Goal: Use online tool/utility: Use online tool/utility

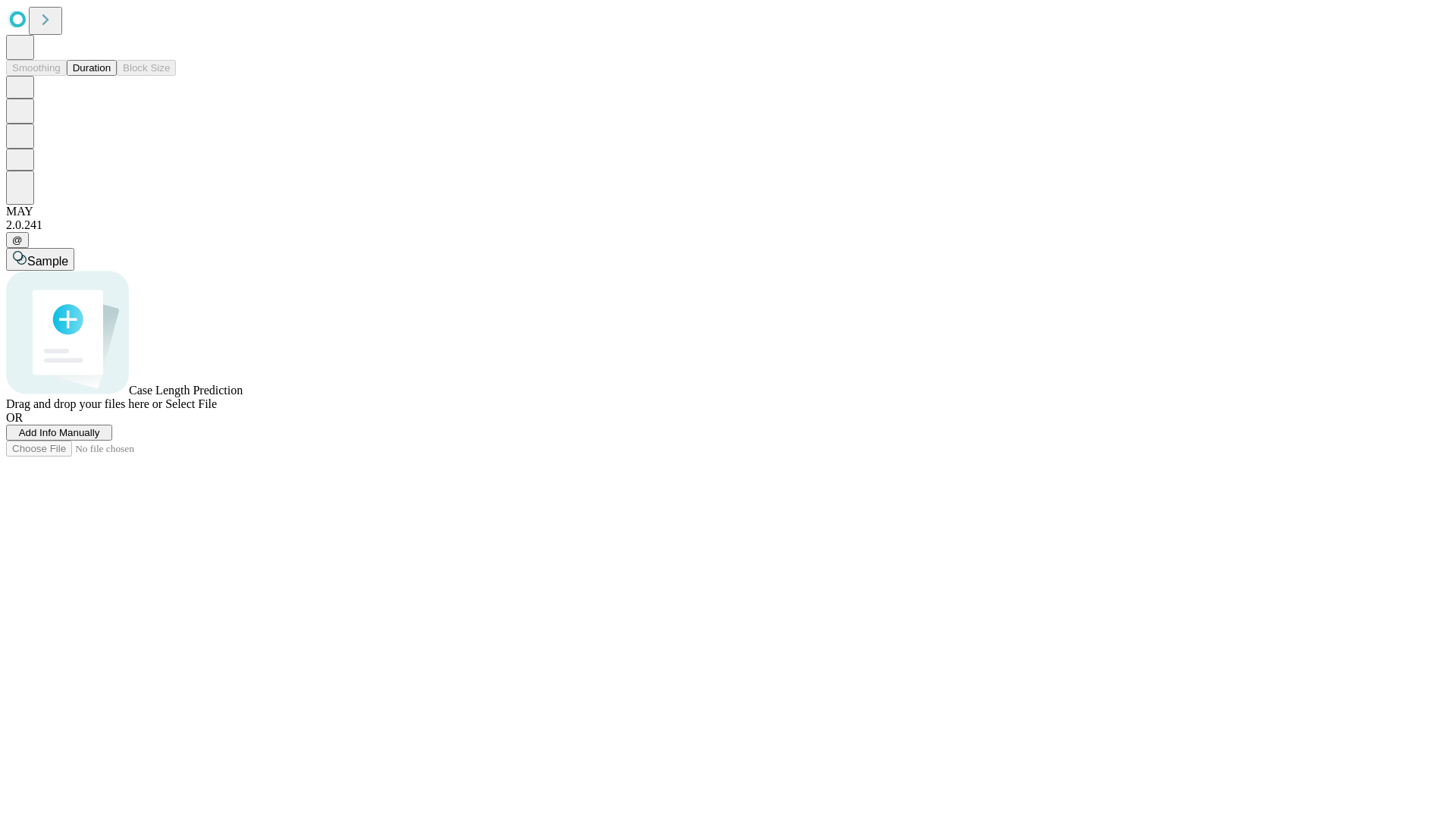
click at [111, 76] on button "Duration" at bounding box center [91, 68] width 50 height 16
click at [68, 255] on span "Sample" at bounding box center [48, 261] width 41 height 13
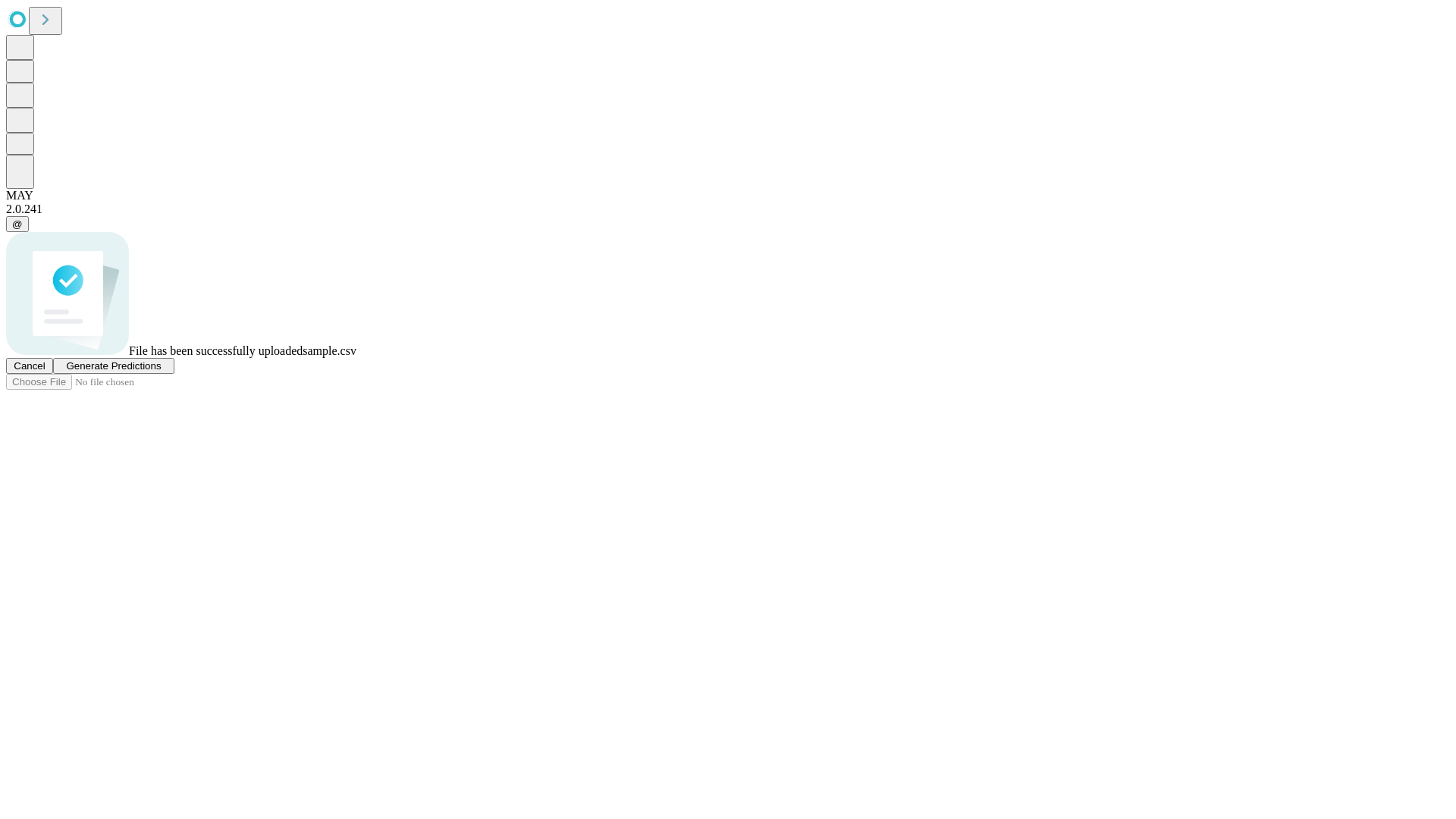
click at [161, 372] on span "Generate Predictions" at bounding box center [113, 366] width 94 height 11
